Goal: Task Accomplishment & Management: Manage account settings

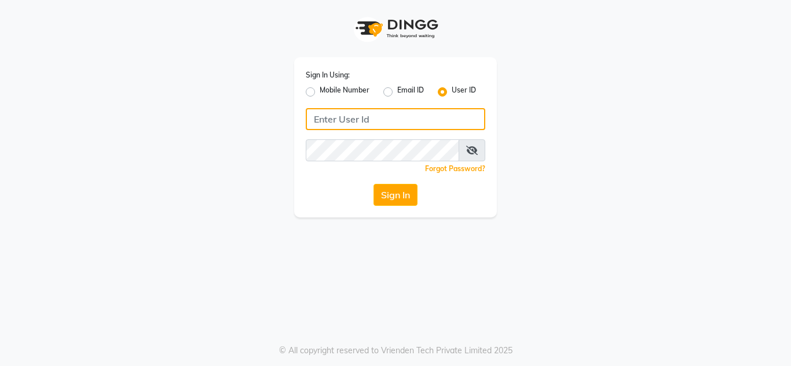
click at [337, 115] on input "Username" at bounding box center [395, 119] width 179 height 22
type input "anuj"
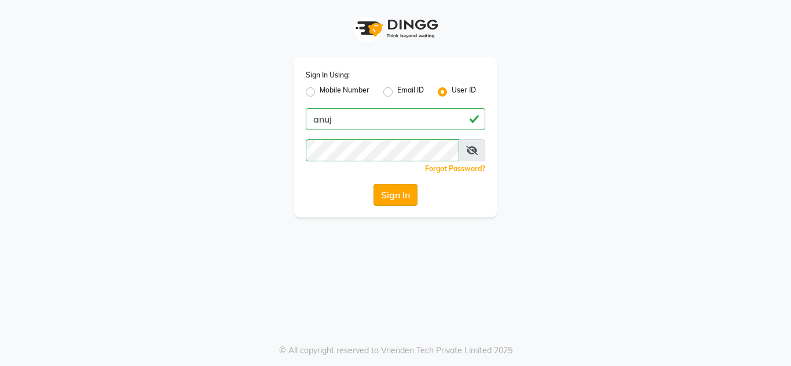
click at [396, 195] on button "Sign In" at bounding box center [395, 195] width 44 height 22
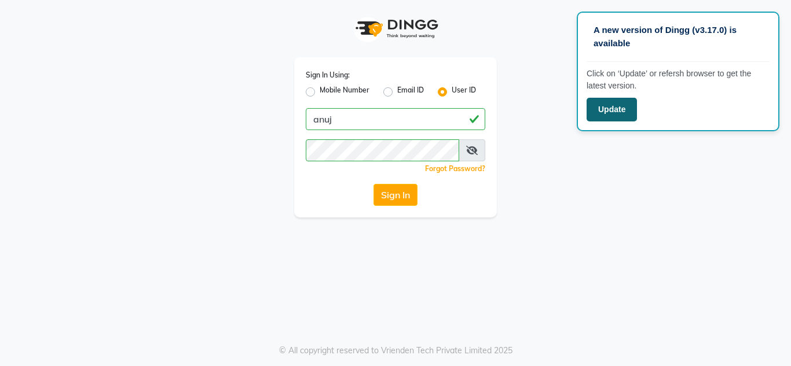
click at [612, 106] on button "Update" at bounding box center [611, 110] width 50 height 24
